Goal: Information Seeking & Learning: Understand process/instructions

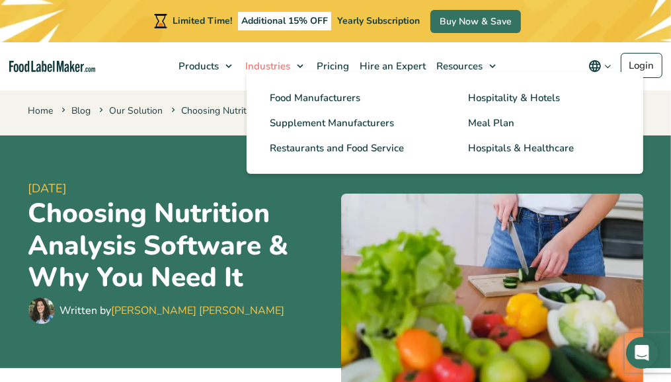
click at [263, 68] on span "Industries" at bounding box center [266, 66] width 50 height 13
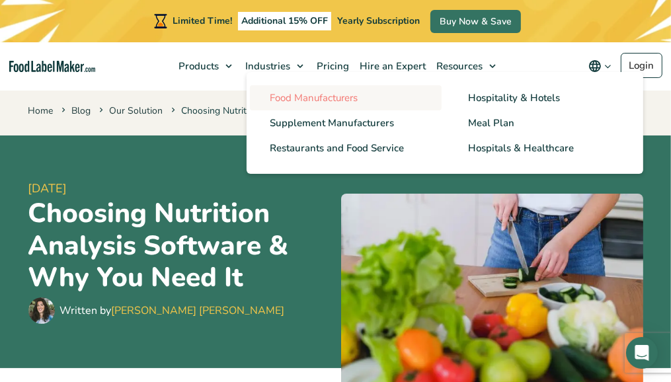
click at [299, 89] on link "Food Manufacturers" at bounding box center [346, 97] width 192 height 25
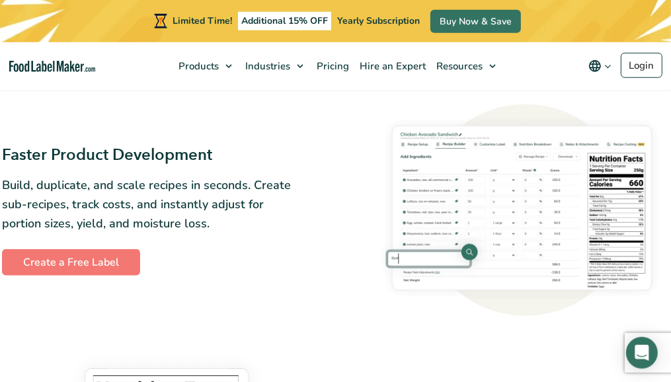
scroll to position [373, 0]
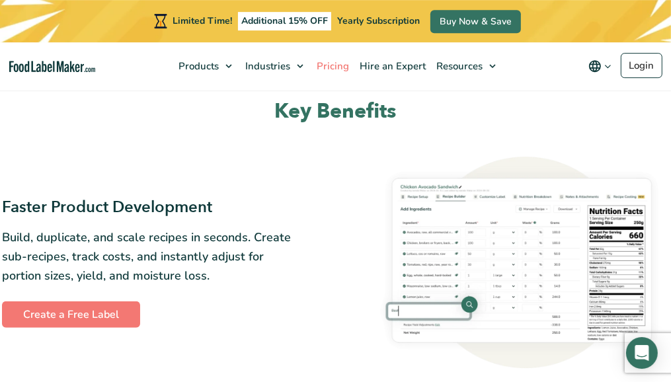
click at [335, 67] on span "Pricing" at bounding box center [332, 66] width 38 height 13
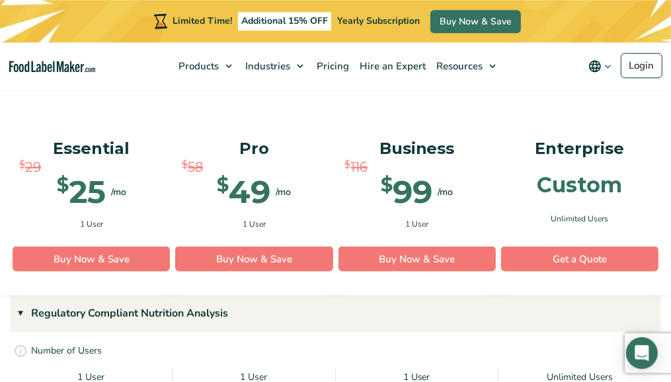
scroll to position [1089, 0]
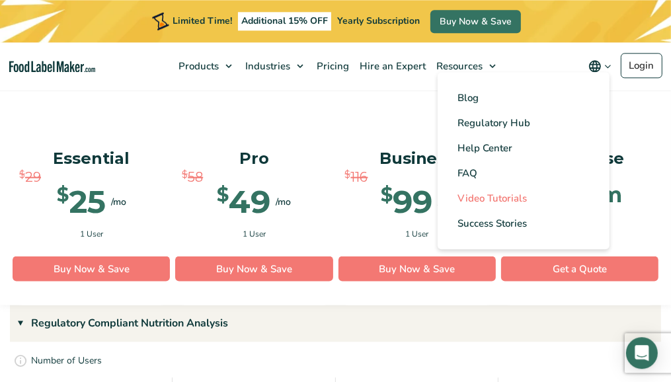
click at [470, 202] on span "Video Tutorials" at bounding box center [492, 198] width 69 height 13
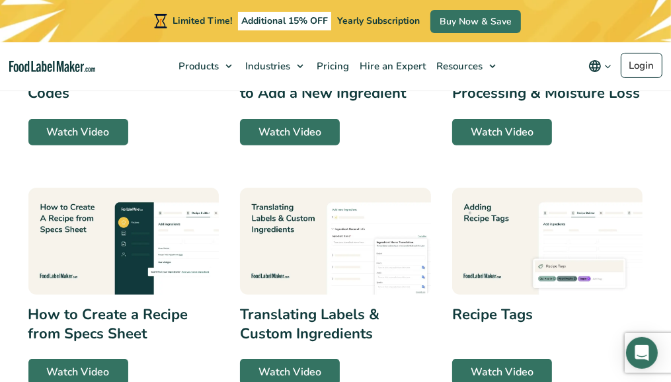
scroll to position [648, 0]
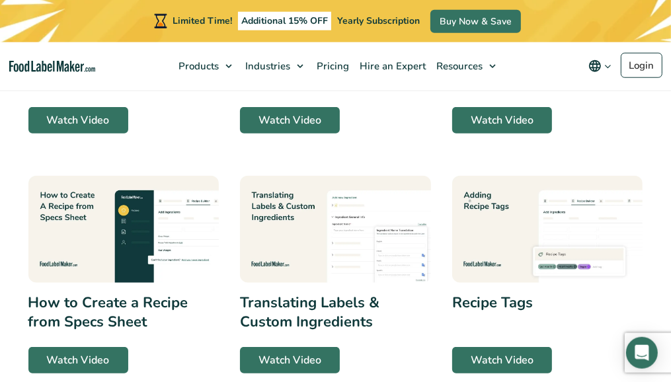
click at [157, 213] on img at bounding box center [123, 229] width 191 height 107
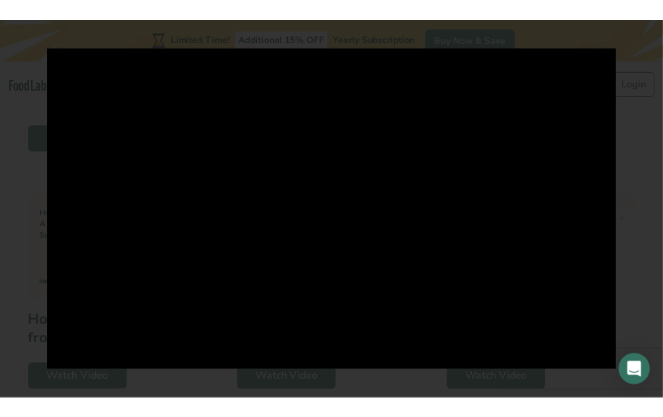
scroll to position [647, 0]
